Goal: Information Seeking & Learning: Understand process/instructions

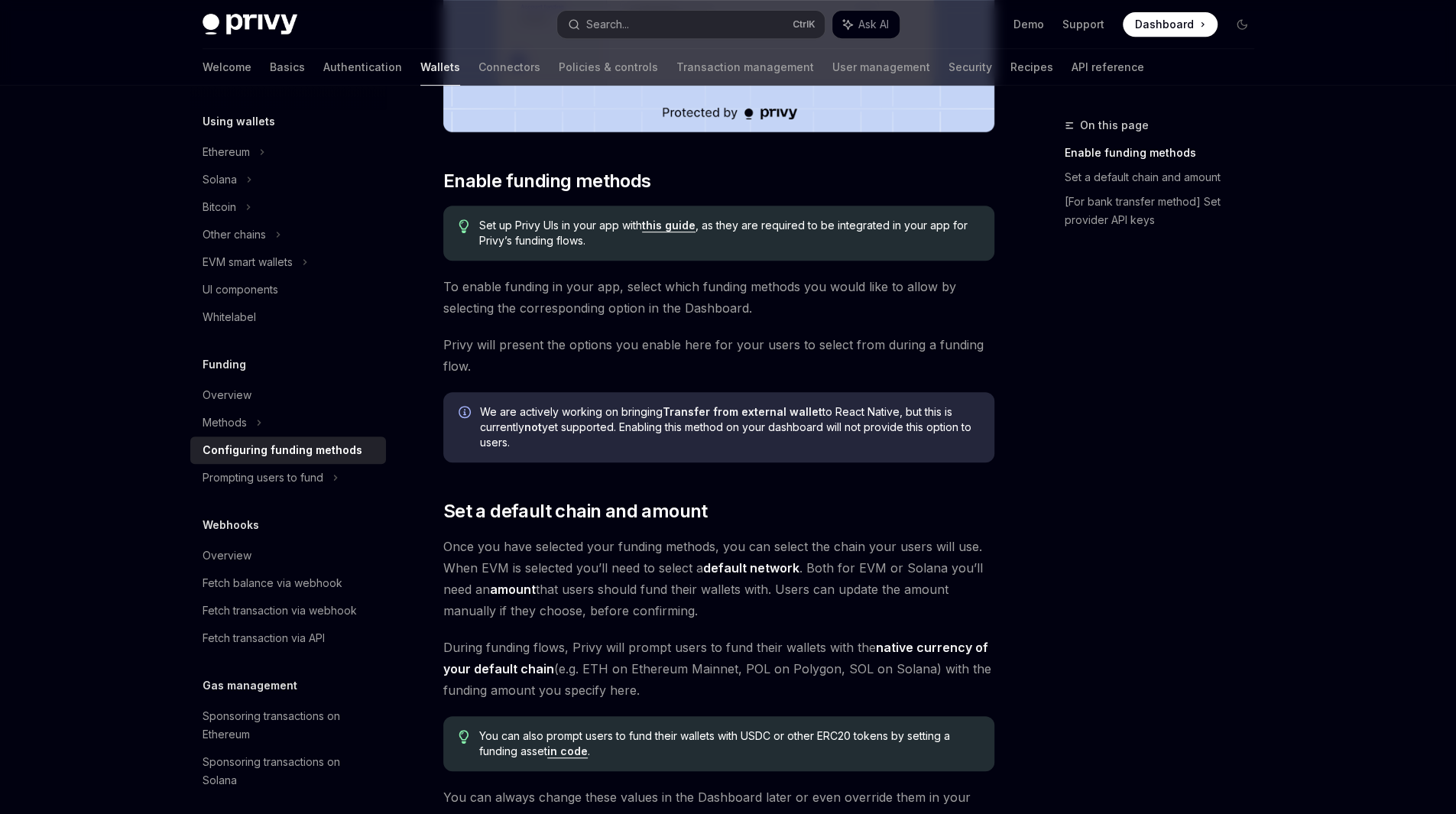
scroll to position [513, 0]
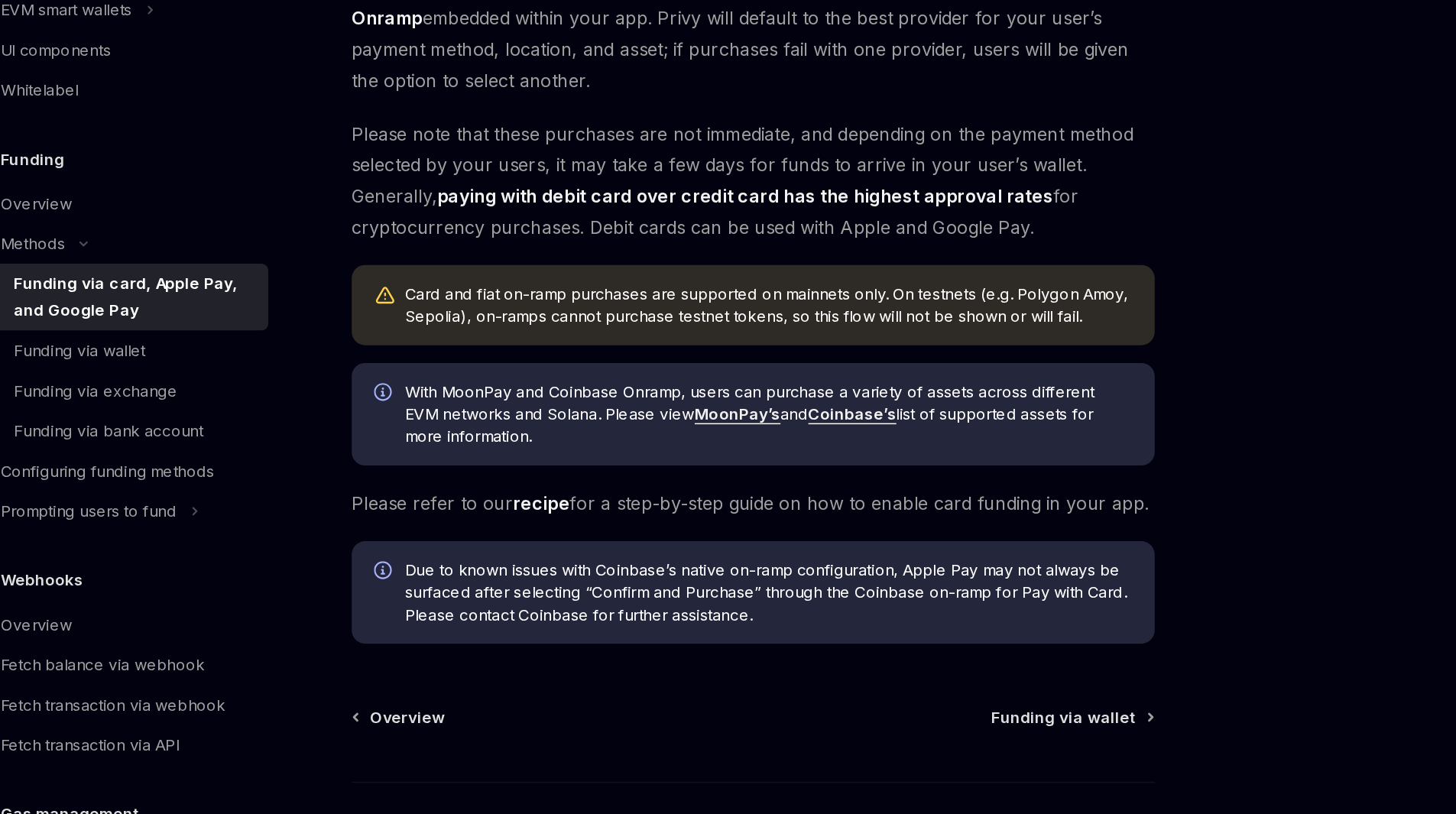
scroll to position [86, 0]
click at [708, 538] on link "MoonPay’s" at bounding box center [708, 539] width 59 height 14
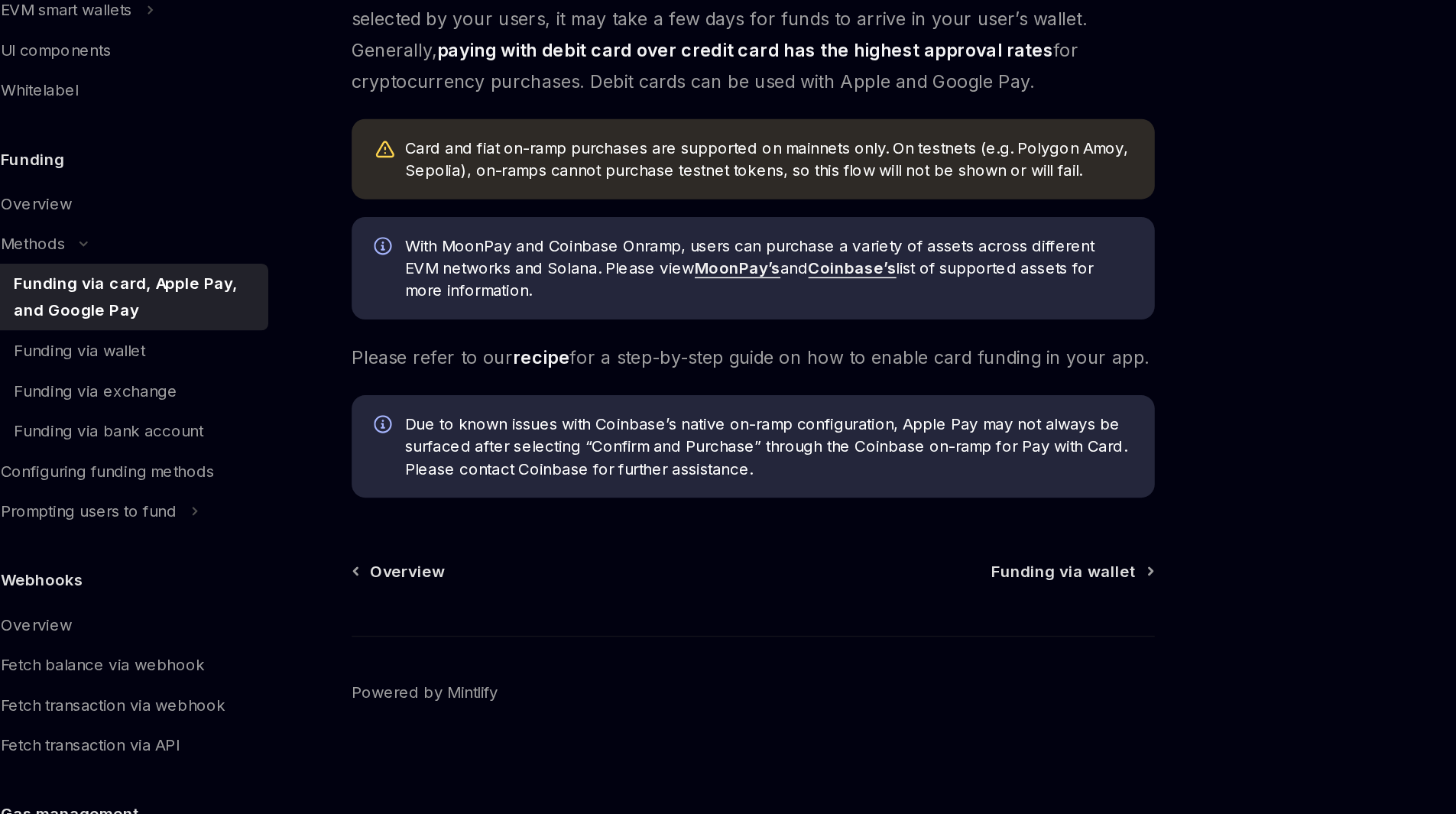
scroll to position [186, 0]
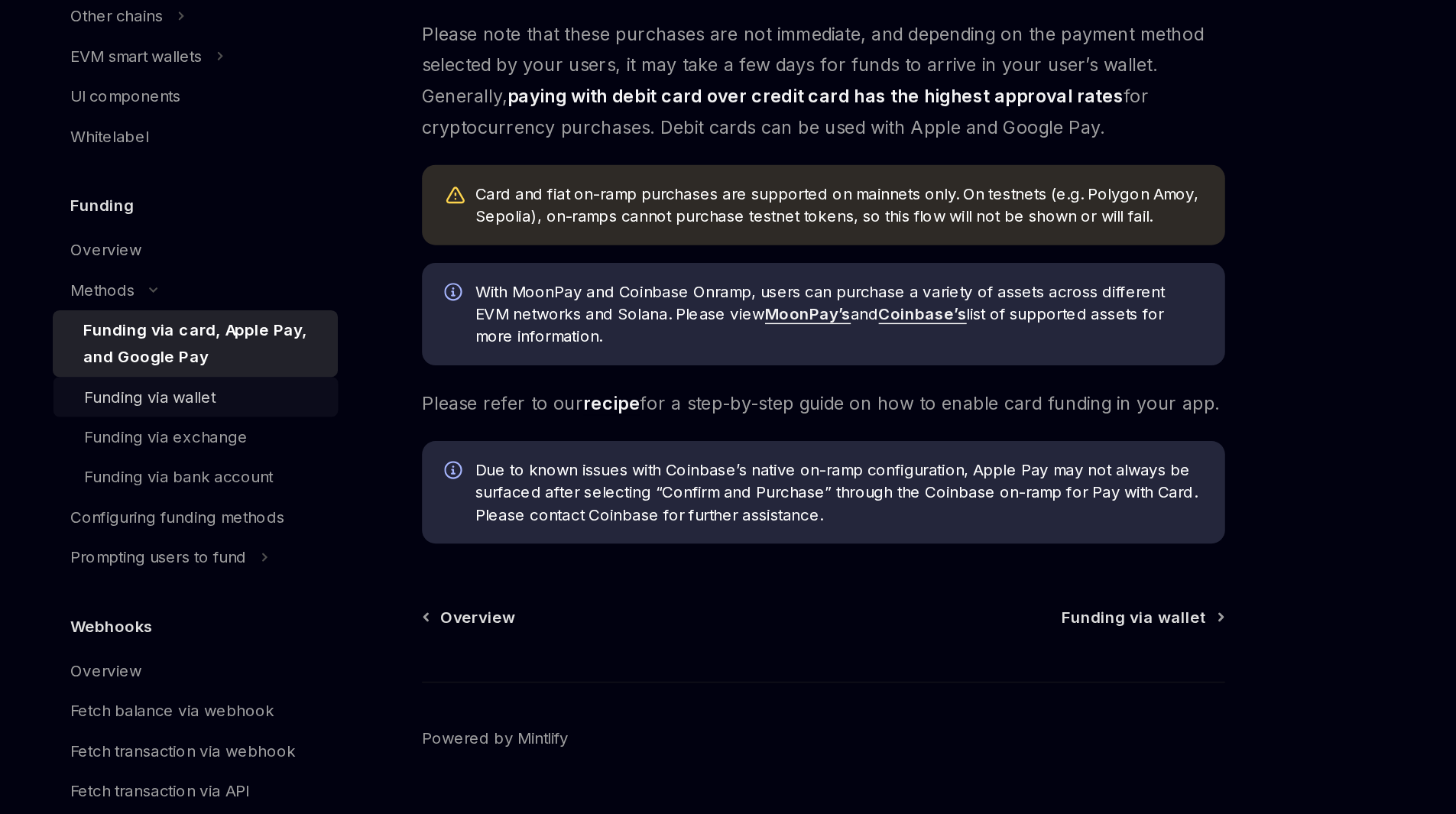
click at [260, 489] on div "Funding via wallet" at bounding box center [257, 495] width 90 height 18
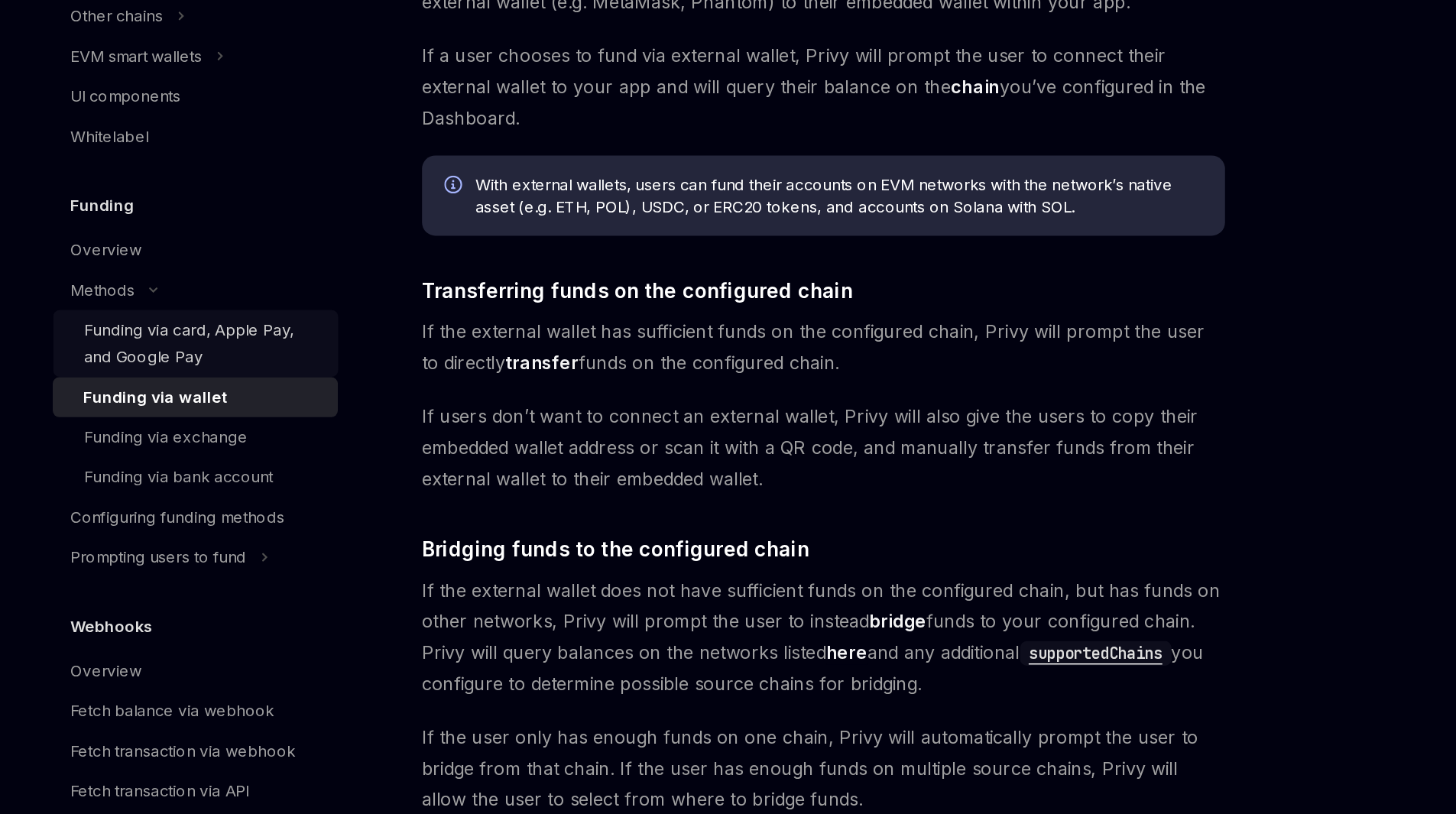
click at [292, 462] on div "Funding via card, Apple Pay, and Google Pay" at bounding box center [295, 460] width 165 height 36
type textarea "*"
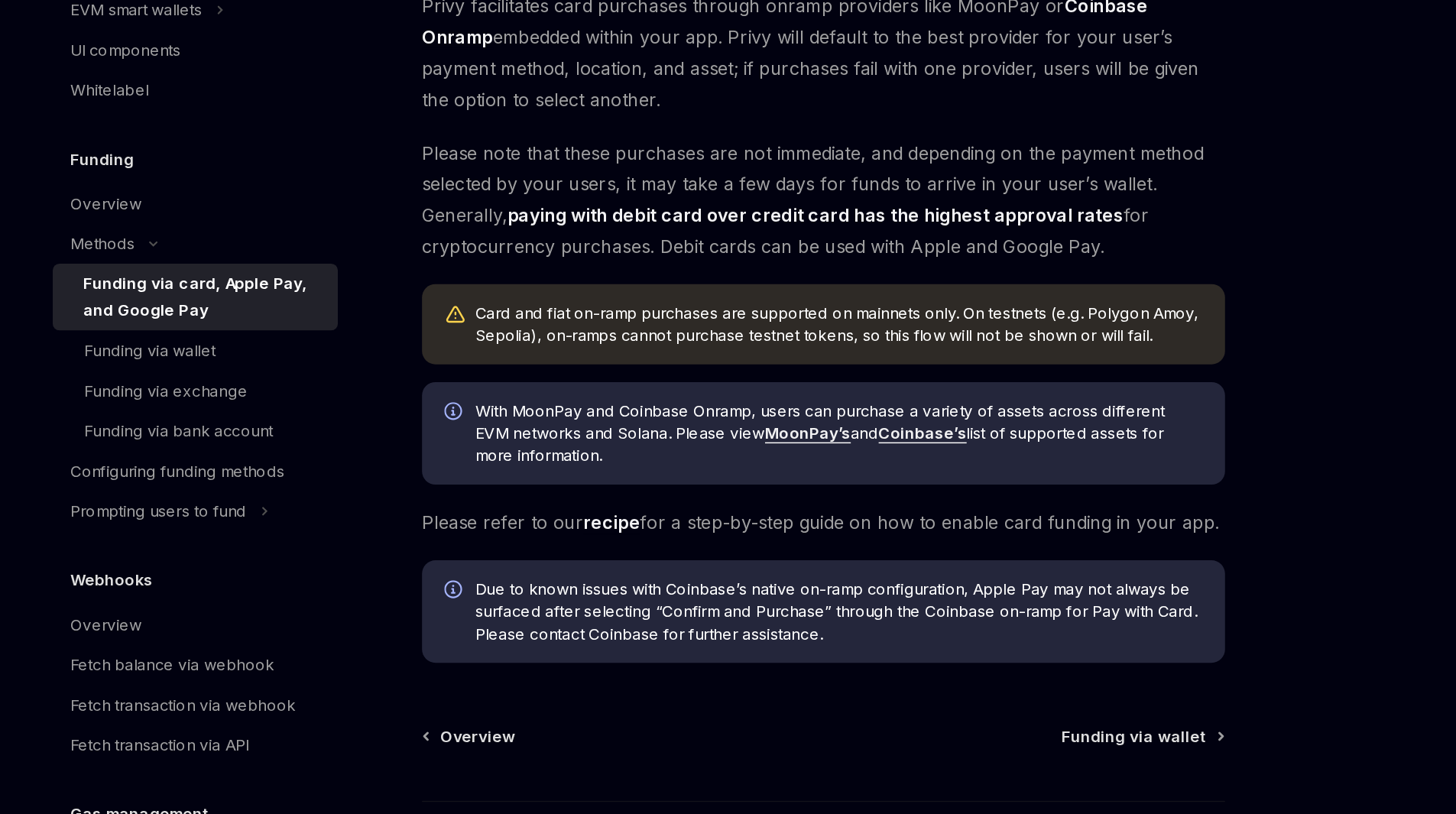
scroll to position [125, 0]
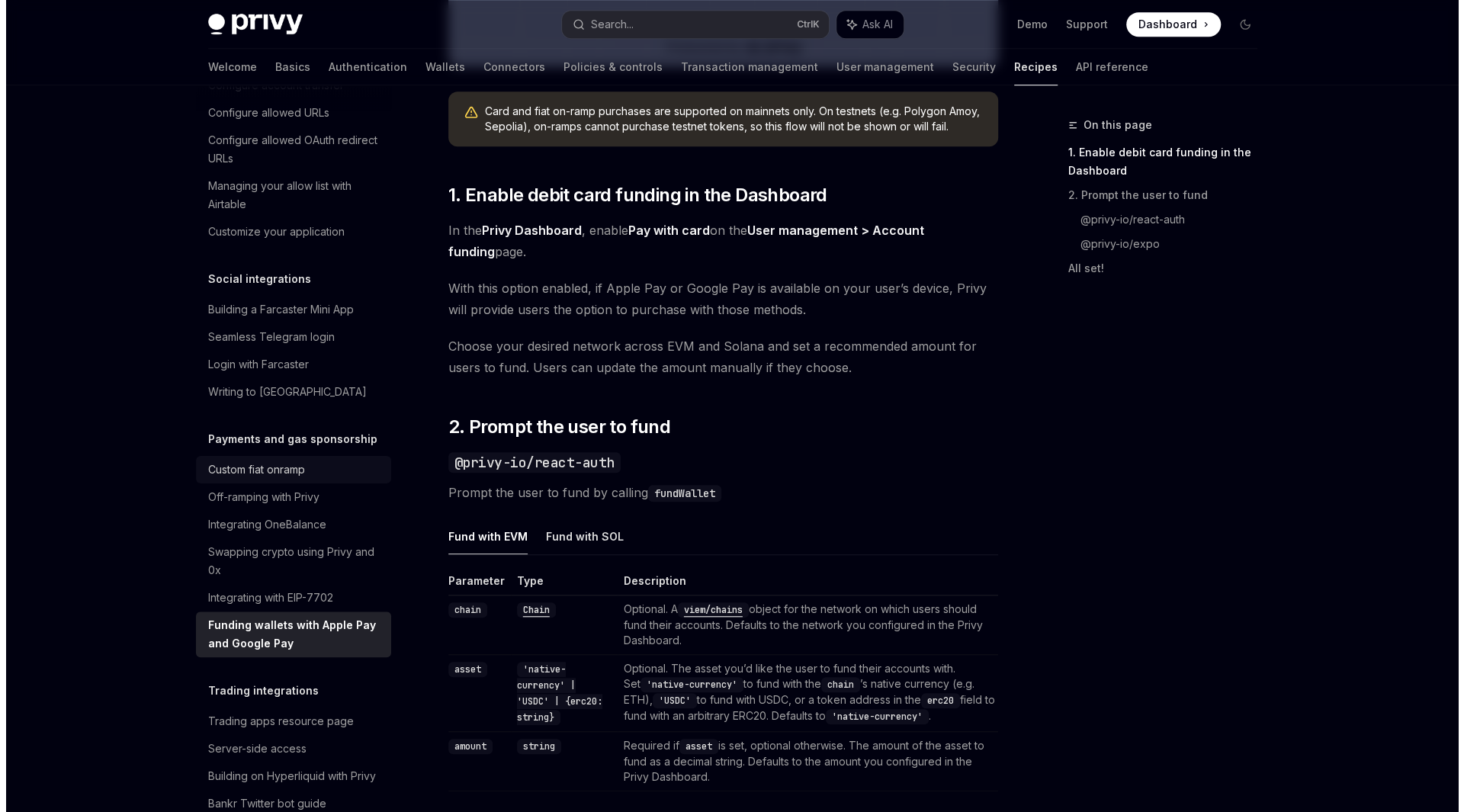
scroll to position [991, 0]
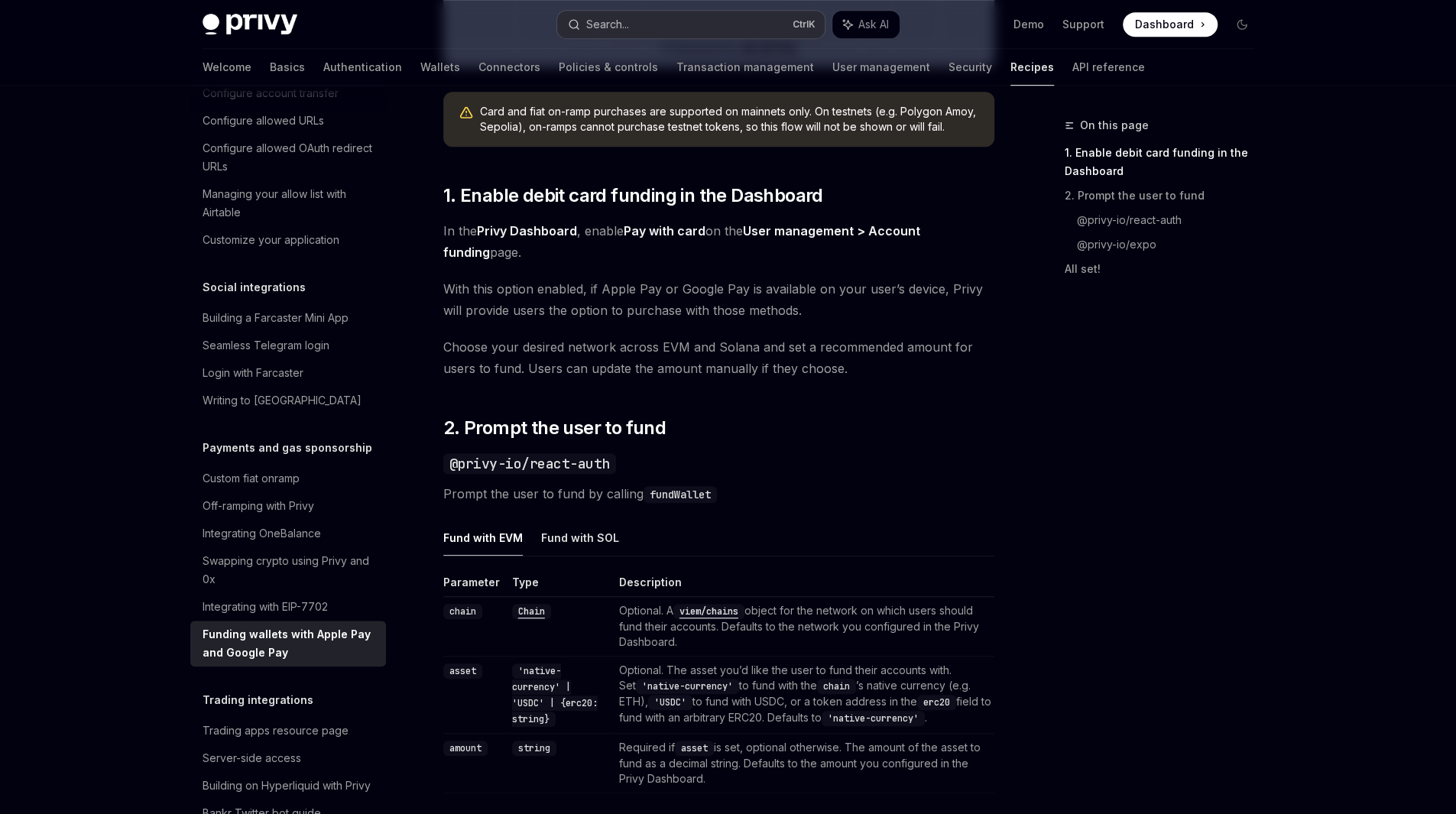
click at [725, 17] on button "Search... Ctrl K" at bounding box center [691, 24] width 268 height 28
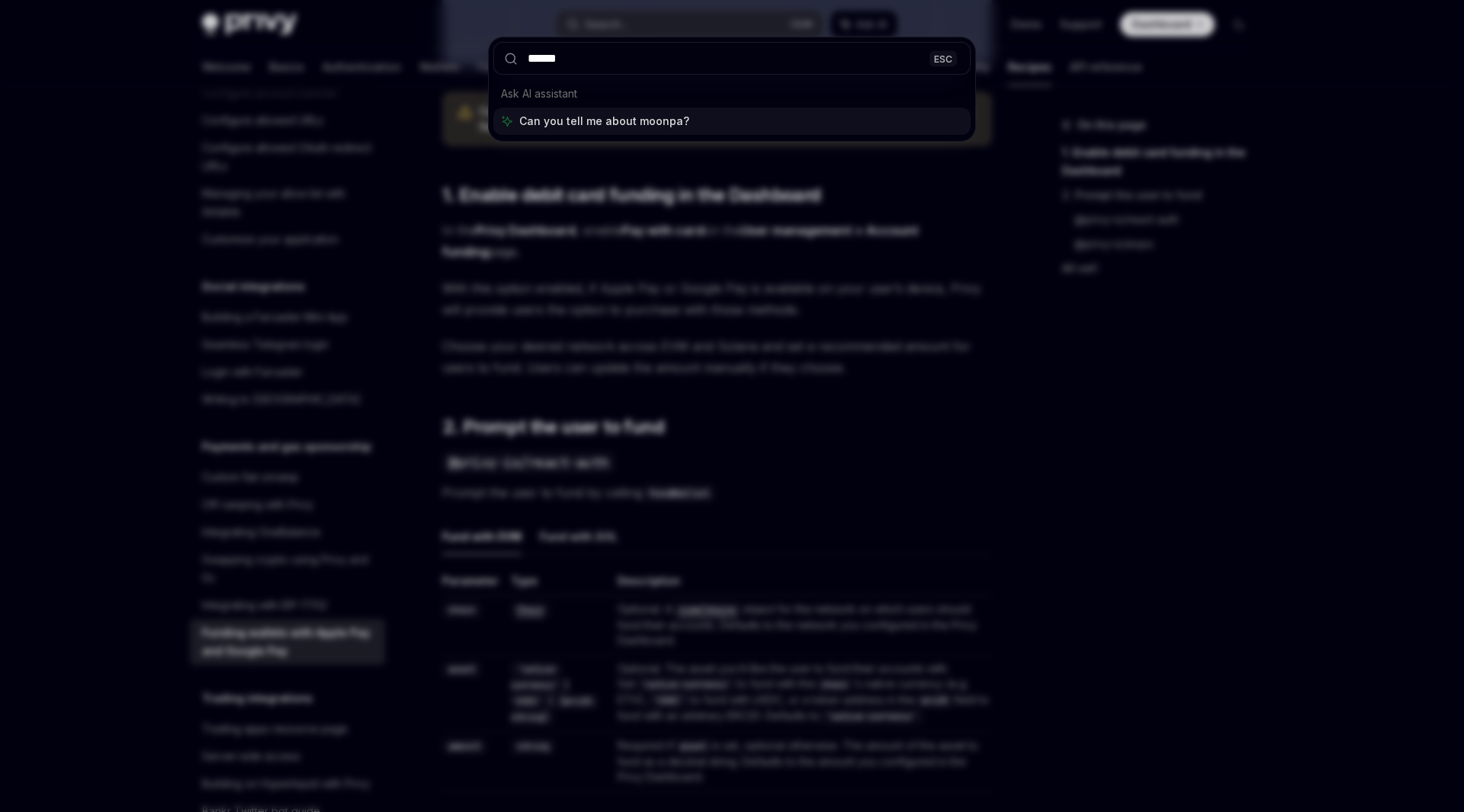
type input "*******"
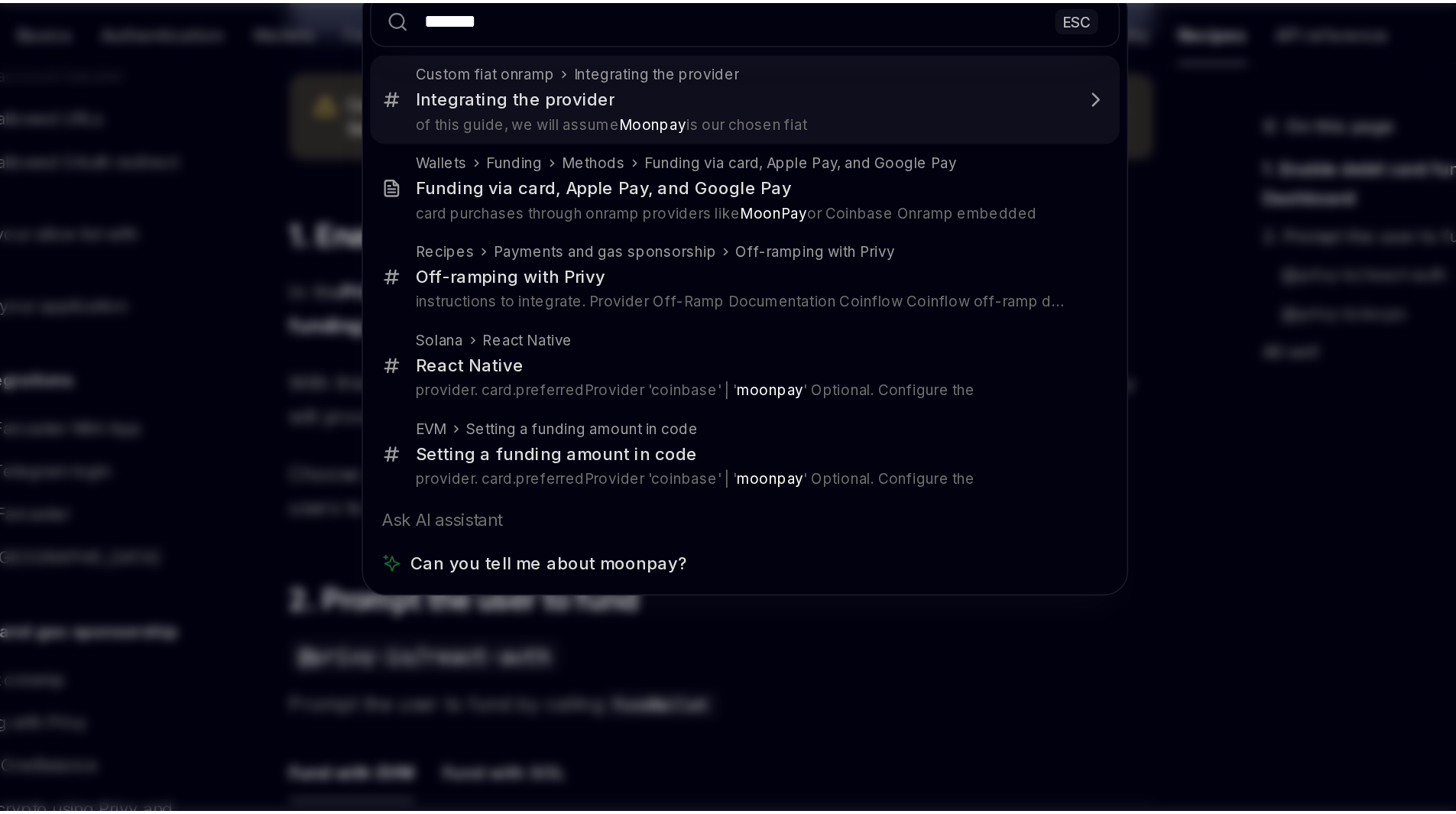
scroll to position [693, 0]
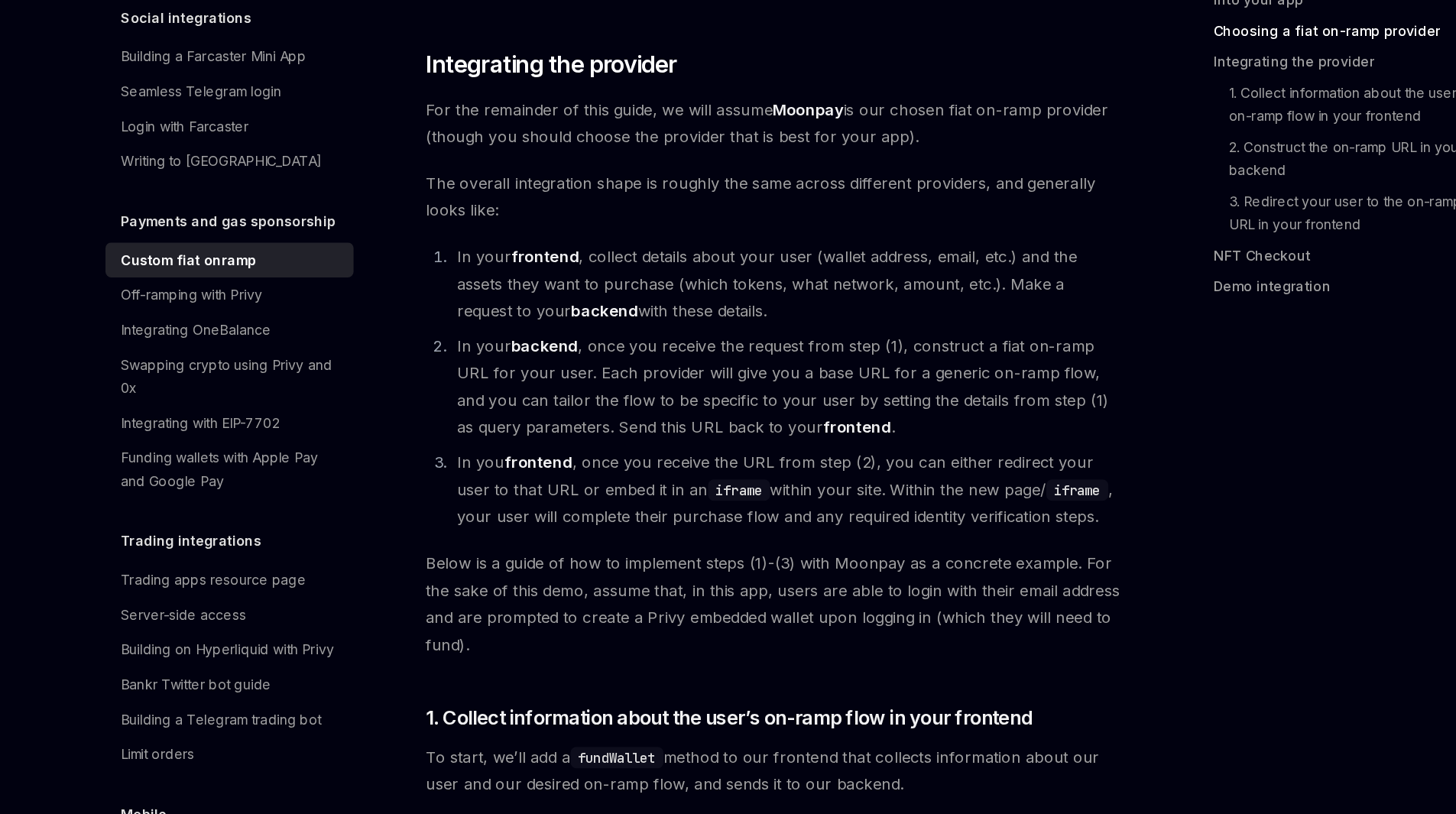
scroll to position [826, 0]
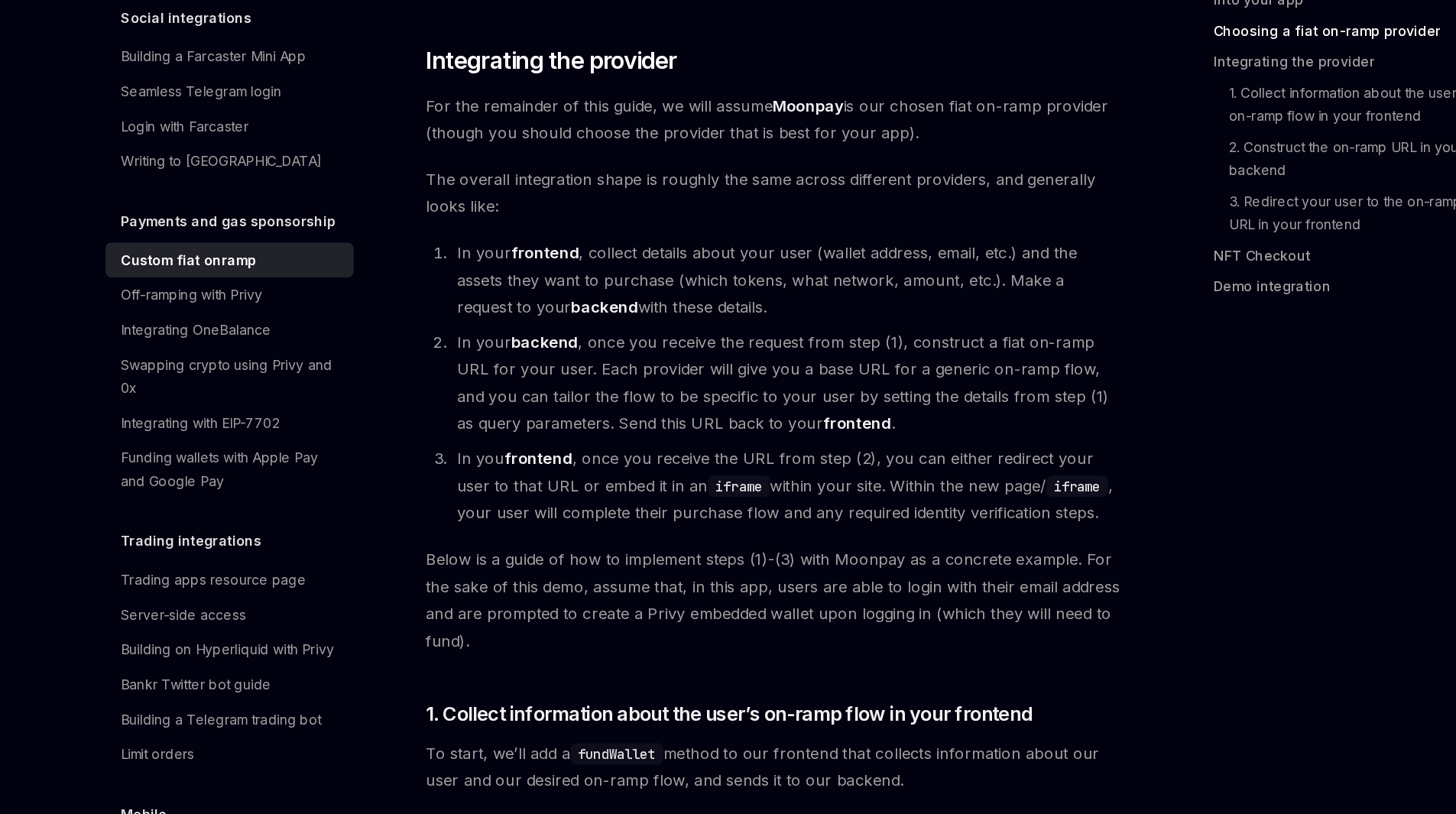
drag, startPoint x: 655, startPoint y: 350, endPoint x: 752, endPoint y: 349, distance: 97.0
click at [752, 360] on li "In your frontend , collect details about your user (wallet address, email, etc.…" at bounding box center [728, 392] width 531 height 64
click at [701, 372] on li "In your frontend , collect details about your user (wallet address, email, etc.…" at bounding box center [728, 392] width 531 height 64
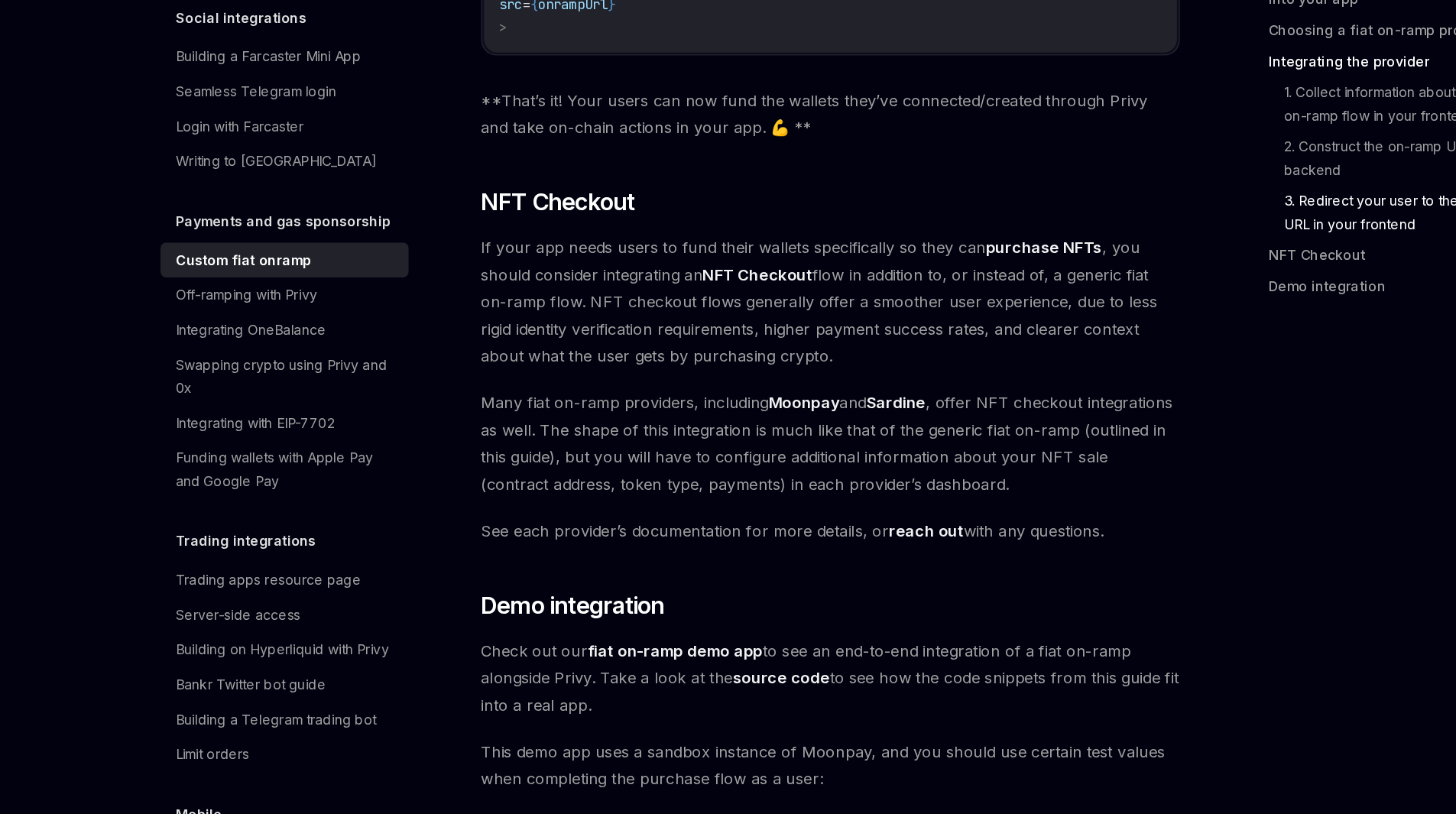
scroll to position [5349, 0]
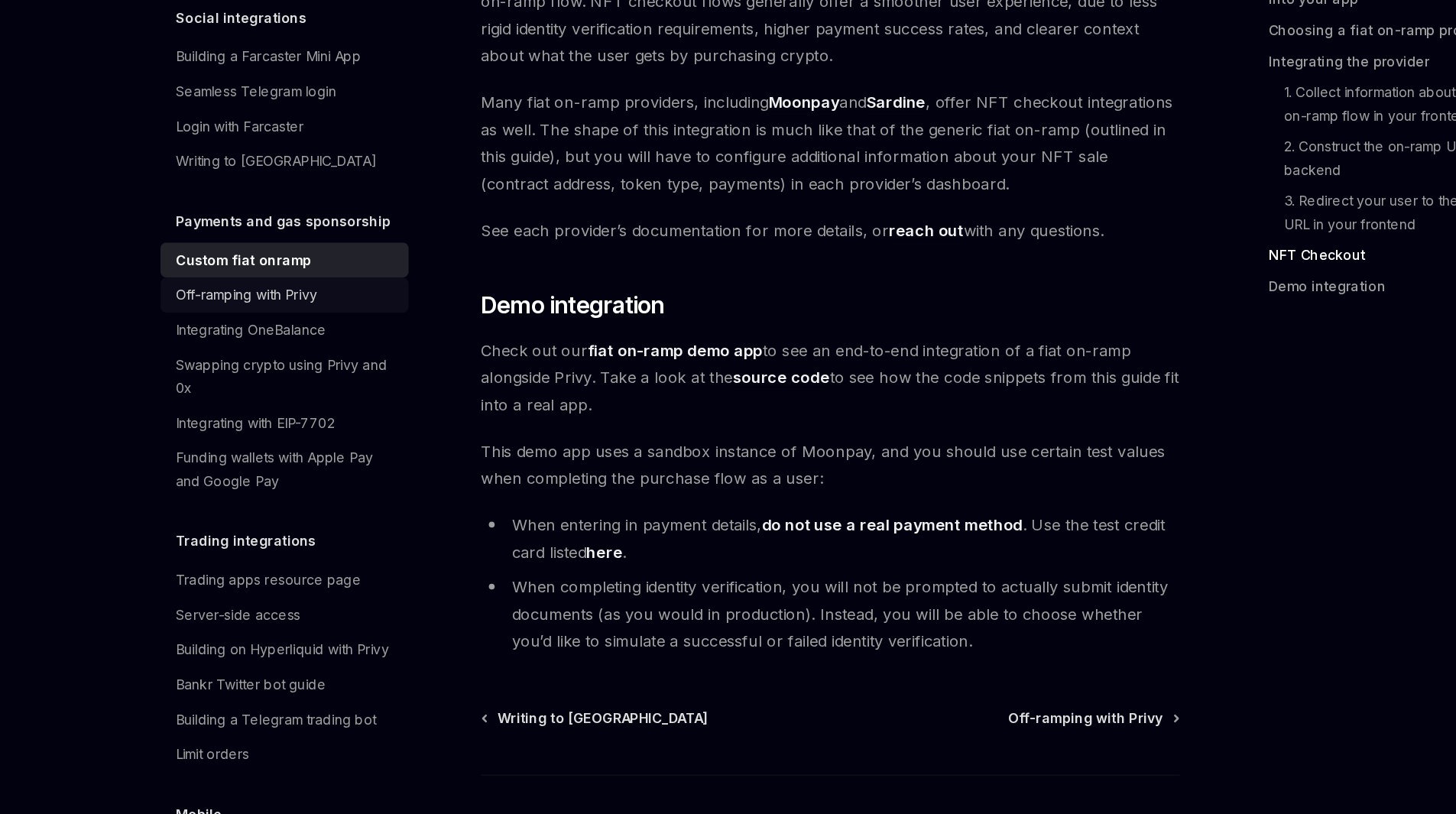
click at [304, 414] on div "Off-ramping with Privy" at bounding box center [258, 404] width 111 height 18
type textarea "*"
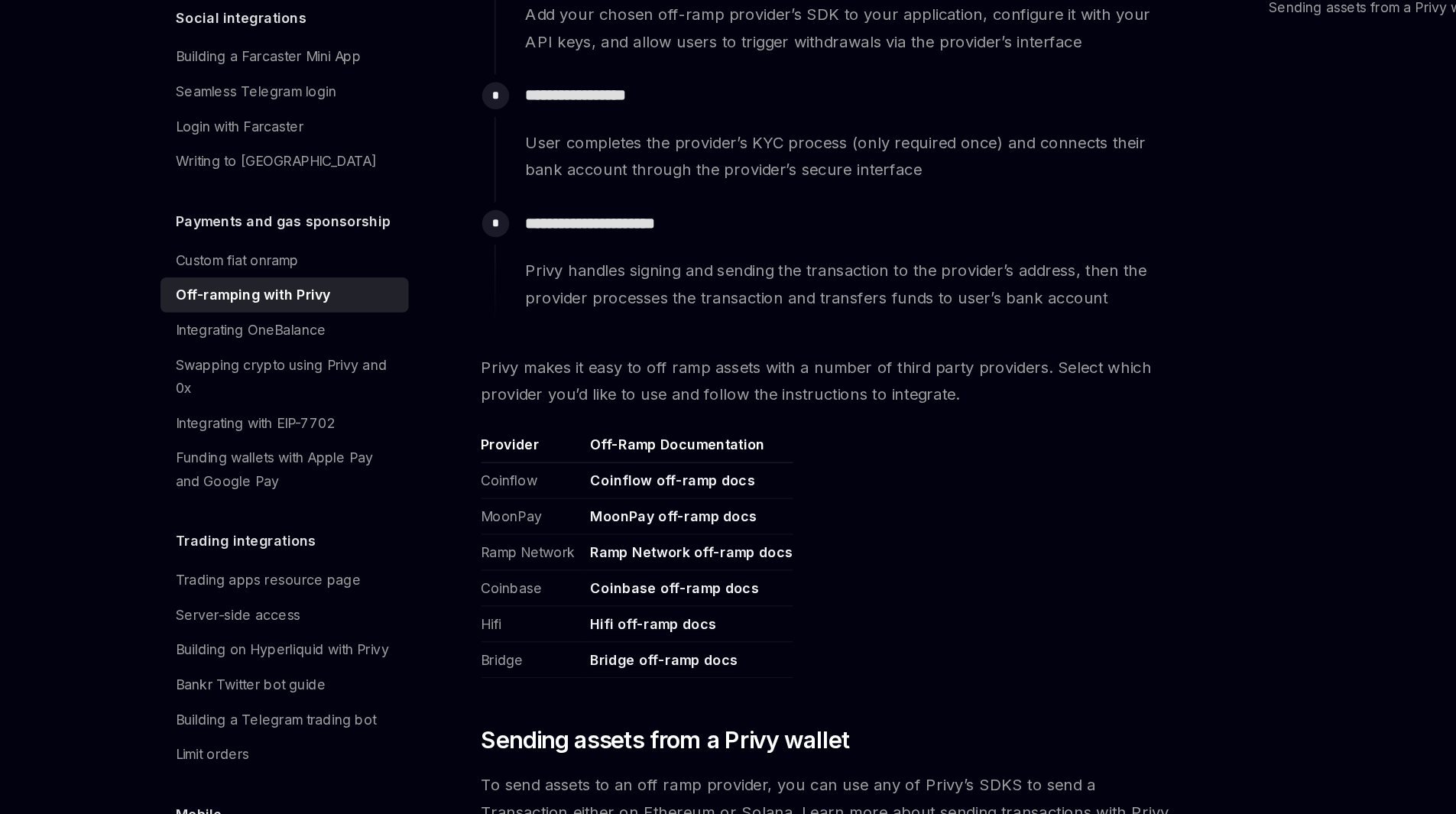
scroll to position [379, 0]
click at [562, 575] on link "MoonPay off-ramp docs" at bounding box center [595, 578] width 131 height 14
